Goal: Check status: Check status

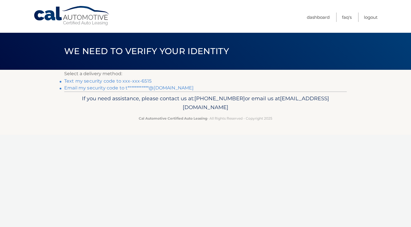
click at [144, 82] on link "Text my security code to xxx-xxx-6515" at bounding box center [107, 80] width 87 height 5
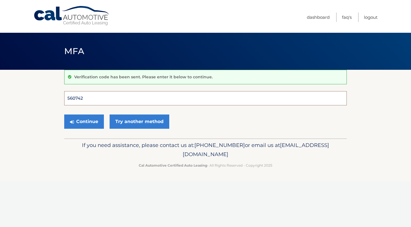
type input "560742"
click at [84, 122] on button "Continue" at bounding box center [84, 122] width 40 height 14
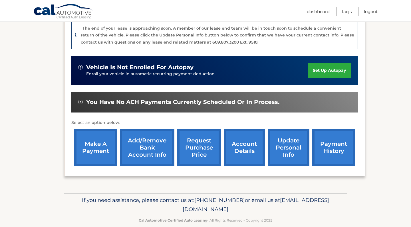
scroll to position [152, 0]
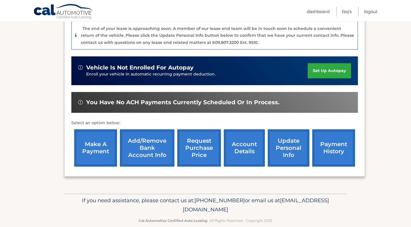
click at [232, 142] on link "account details" at bounding box center [244, 148] width 41 height 37
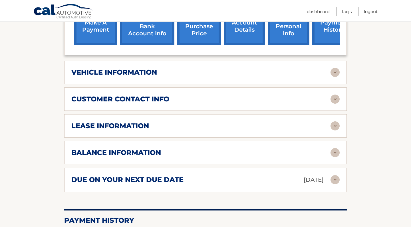
scroll to position [247, 0]
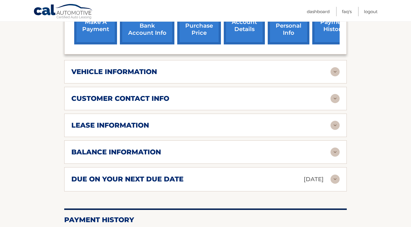
click at [132, 121] on h2 "lease information" at bounding box center [110, 125] width 78 height 9
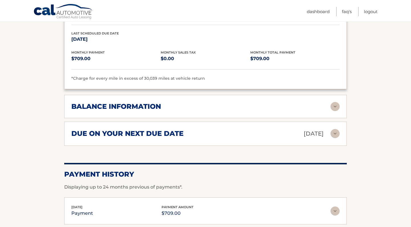
scroll to position [403, 0]
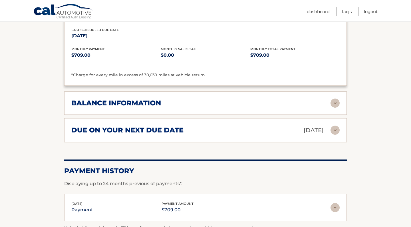
click at [145, 92] on div "balance information Payments Received 34 Payments Remaining 2 Next Payment will…" at bounding box center [205, 103] width 283 height 23
click at [142, 99] on h2 "balance information" at bounding box center [116, 103] width 90 height 9
